Goal: Transaction & Acquisition: Purchase product/service

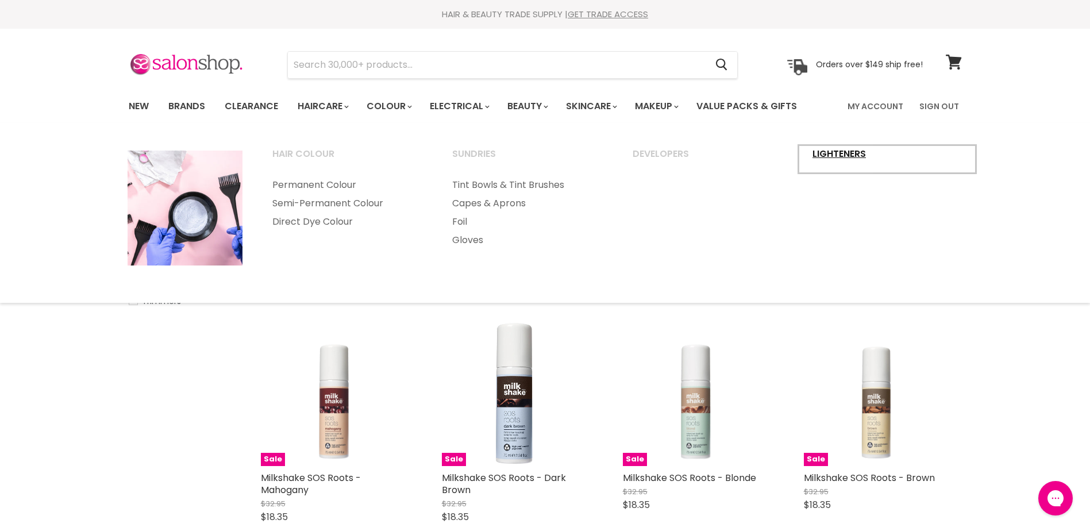
click at [841, 157] on link "Lighteners" at bounding box center [887, 159] width 178 height 29
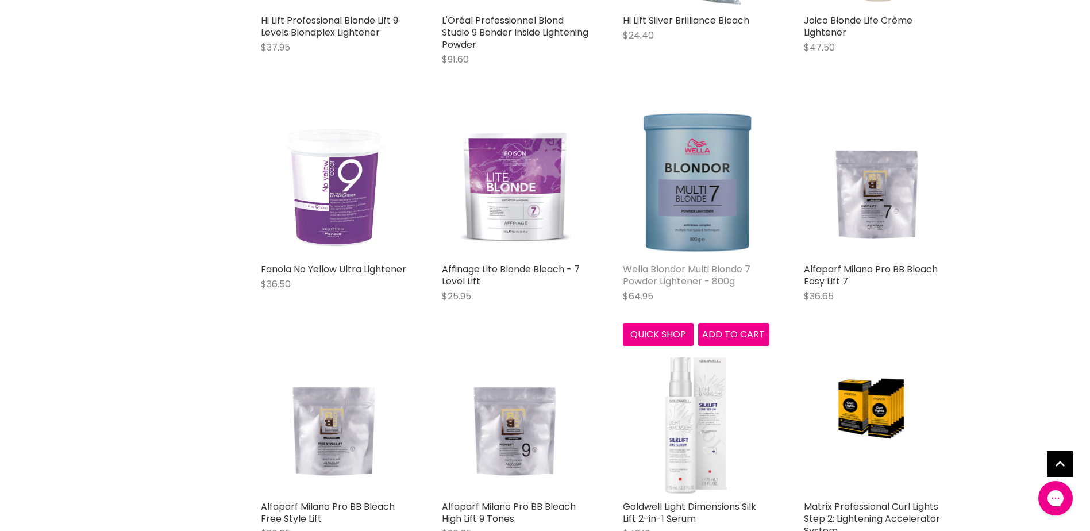
scroll to position [1896, 0]
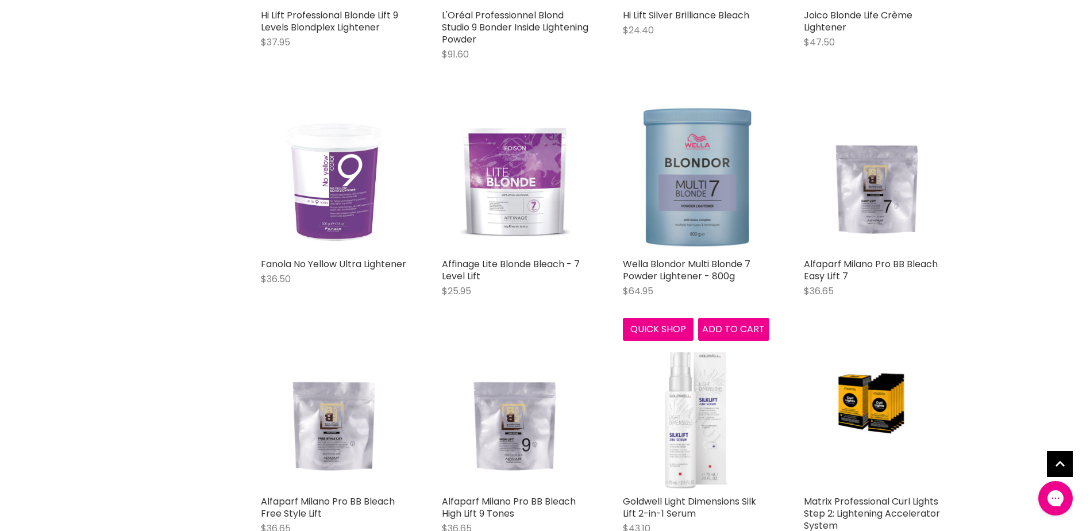
click at [706, 241] on img "Main content" at bounding box center [695, 179] width 139 height 146
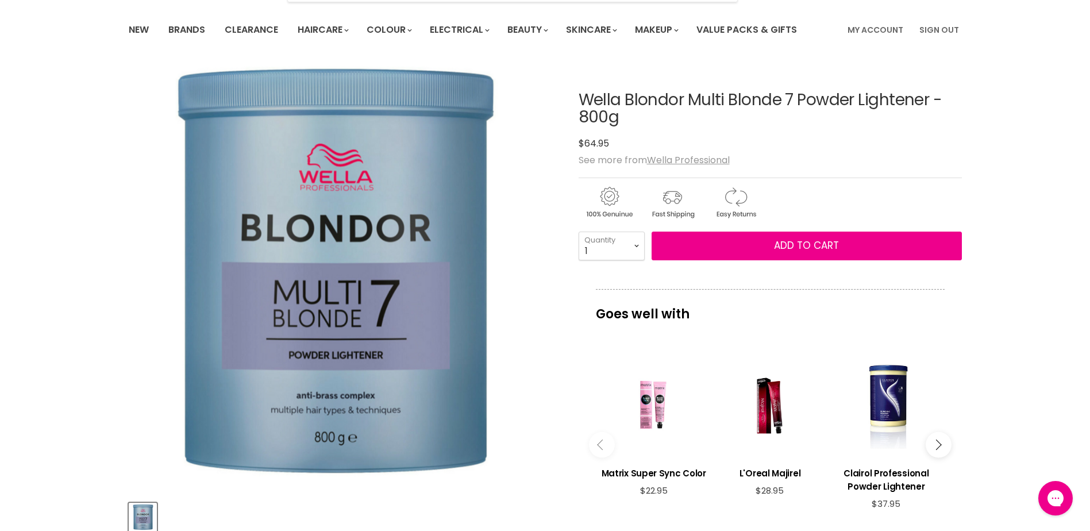
scroll to position [57, 0]
